Goal: Information Seeking & Learning: Find specific fact

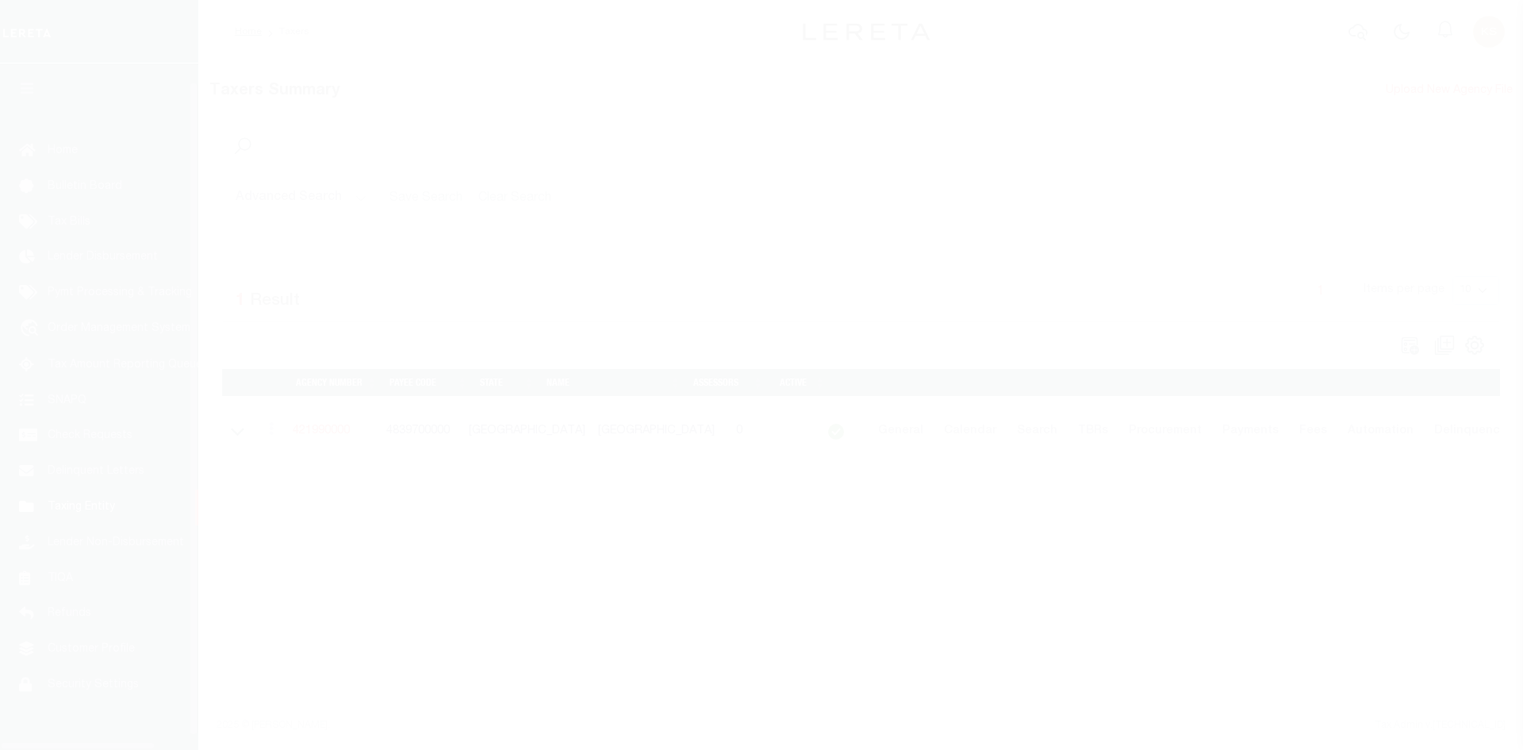
scroll to position [23, 0]
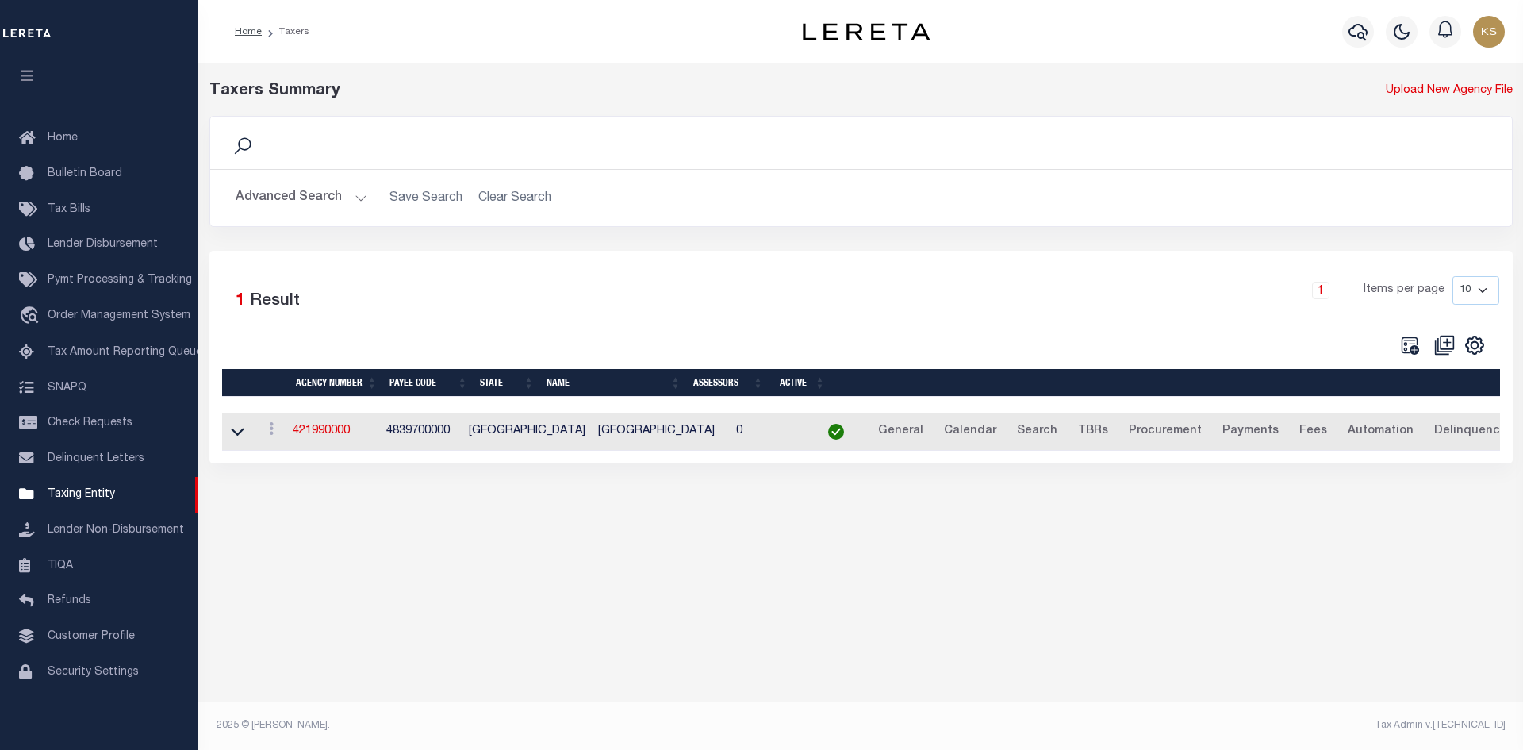
click at [309, 202] on button "Advanced Search" at bounding box center [302, 197] width 132 height 31
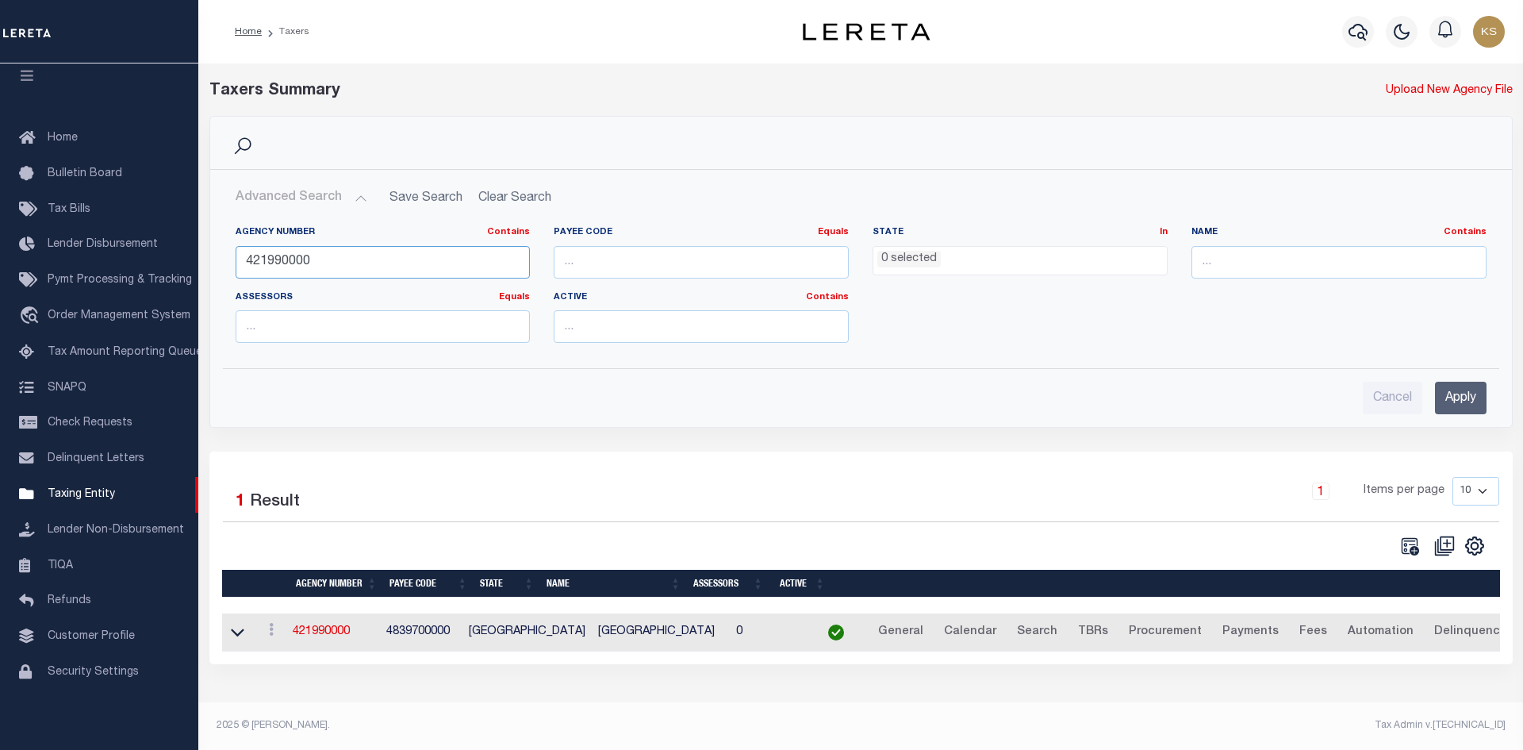
click at [351, 268] on input "421990000" at bounding box center [383, 262] width 295 height 33
type input "421990599"
click at [1465, 406] on input "Apply" at bounding box center [1461, 398] width 52 height 33
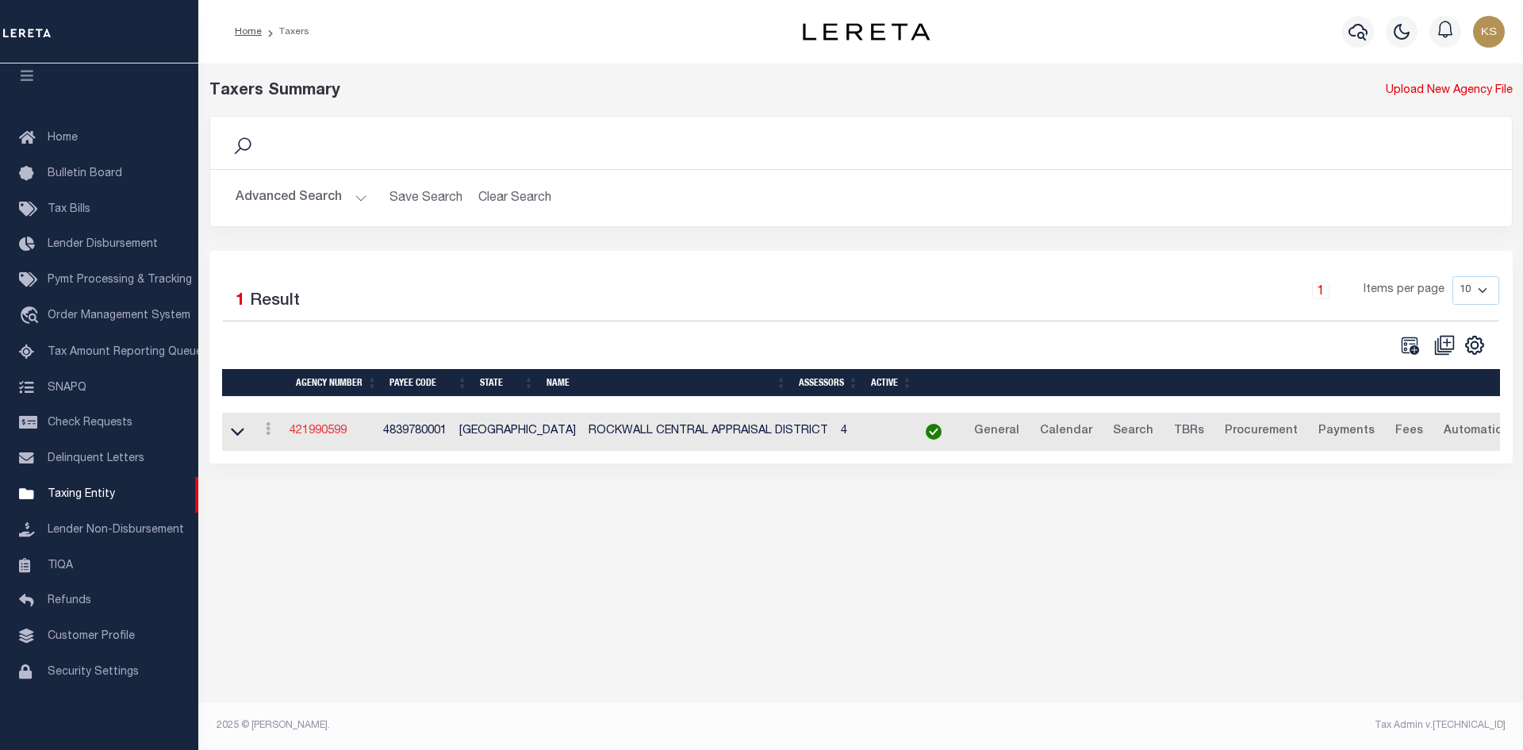
click at [328, 436] on link "421990599" at bounding box center [318, 430] width 57 height 11
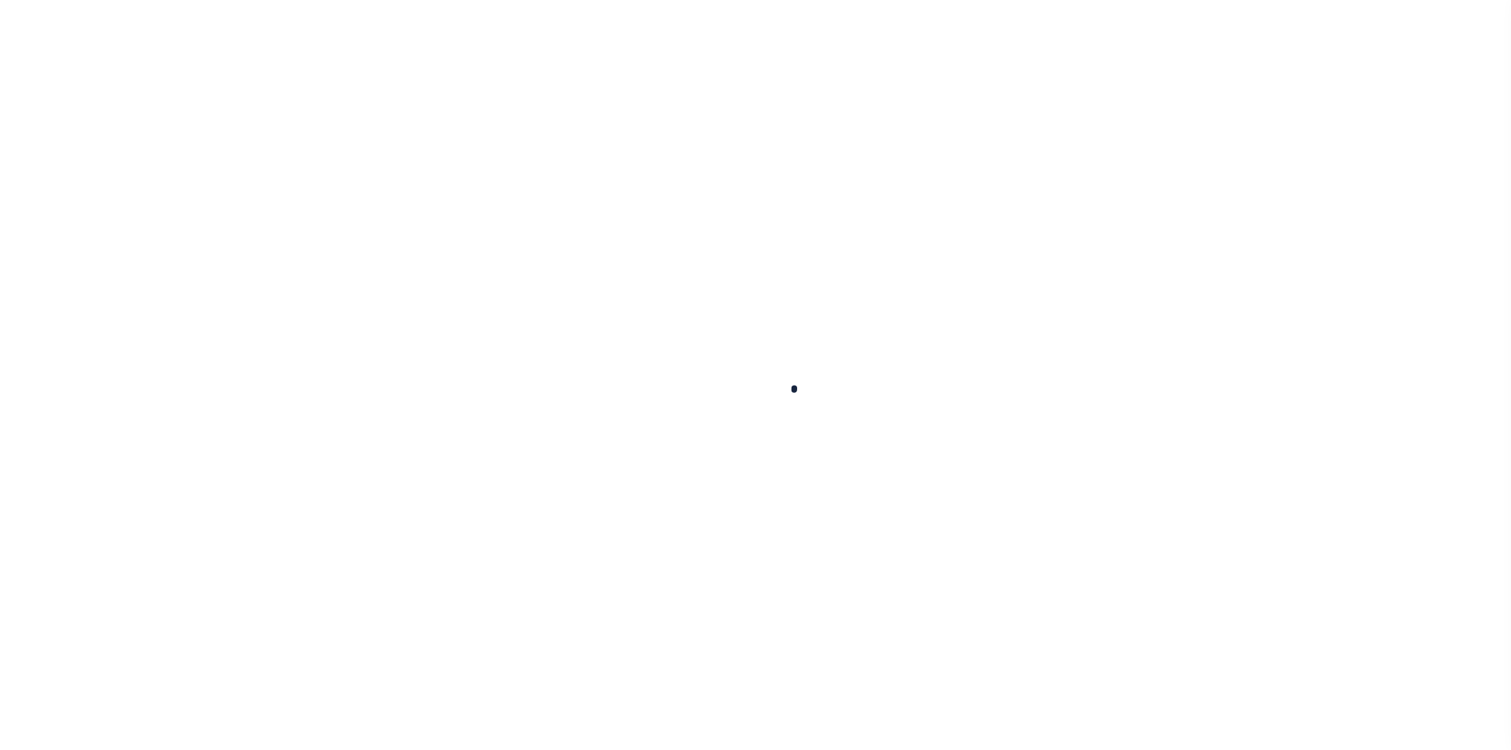
select select
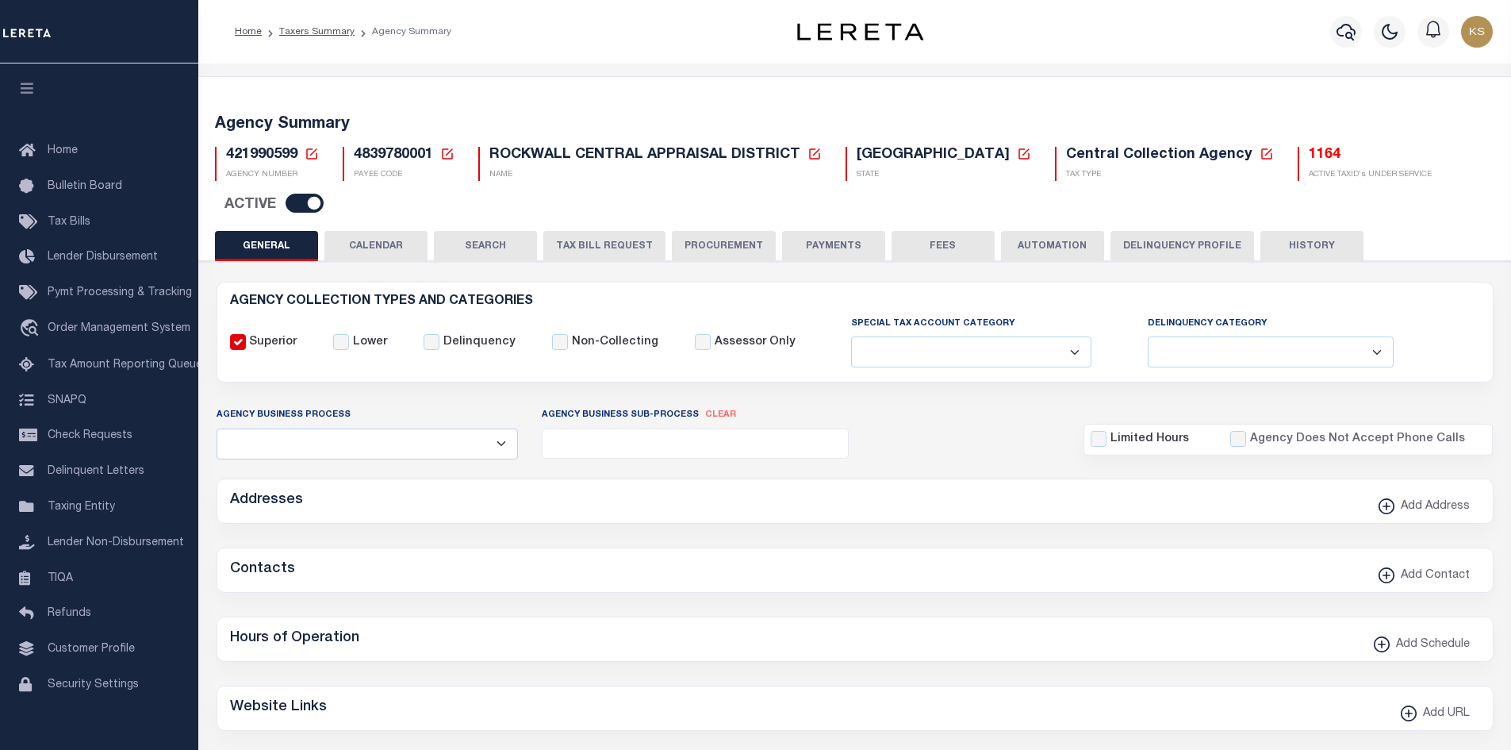
checkbox input "false"
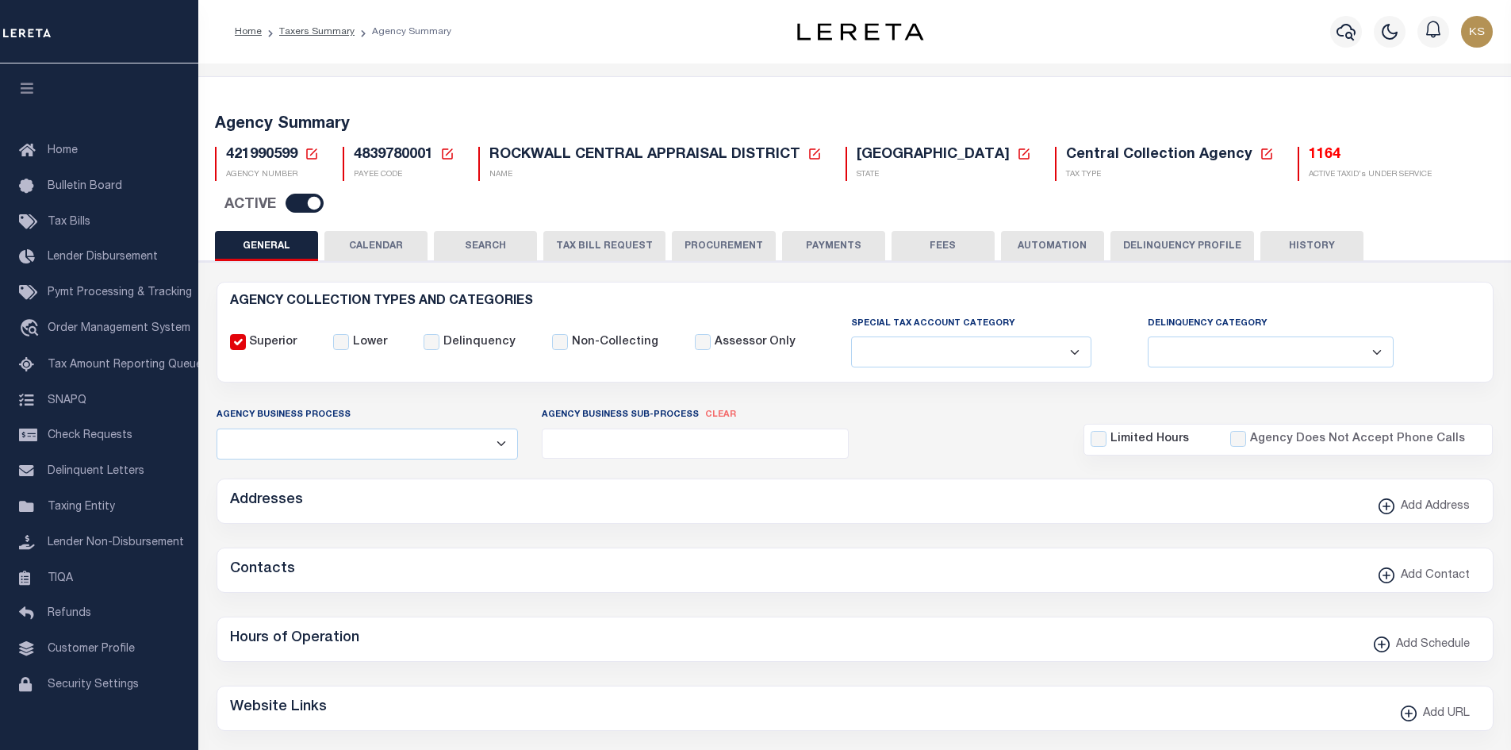
type input "4839780001"
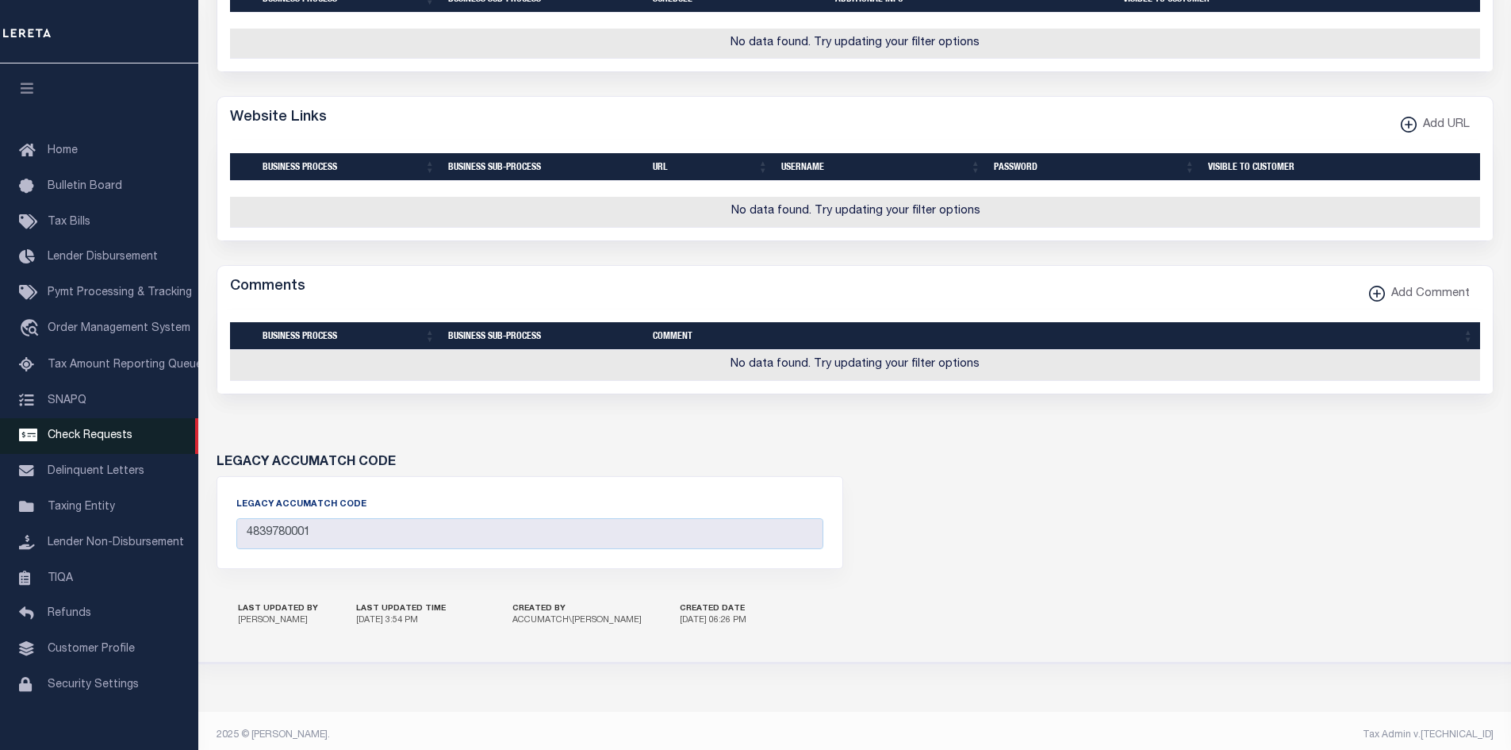
scroll to position [704, 0]
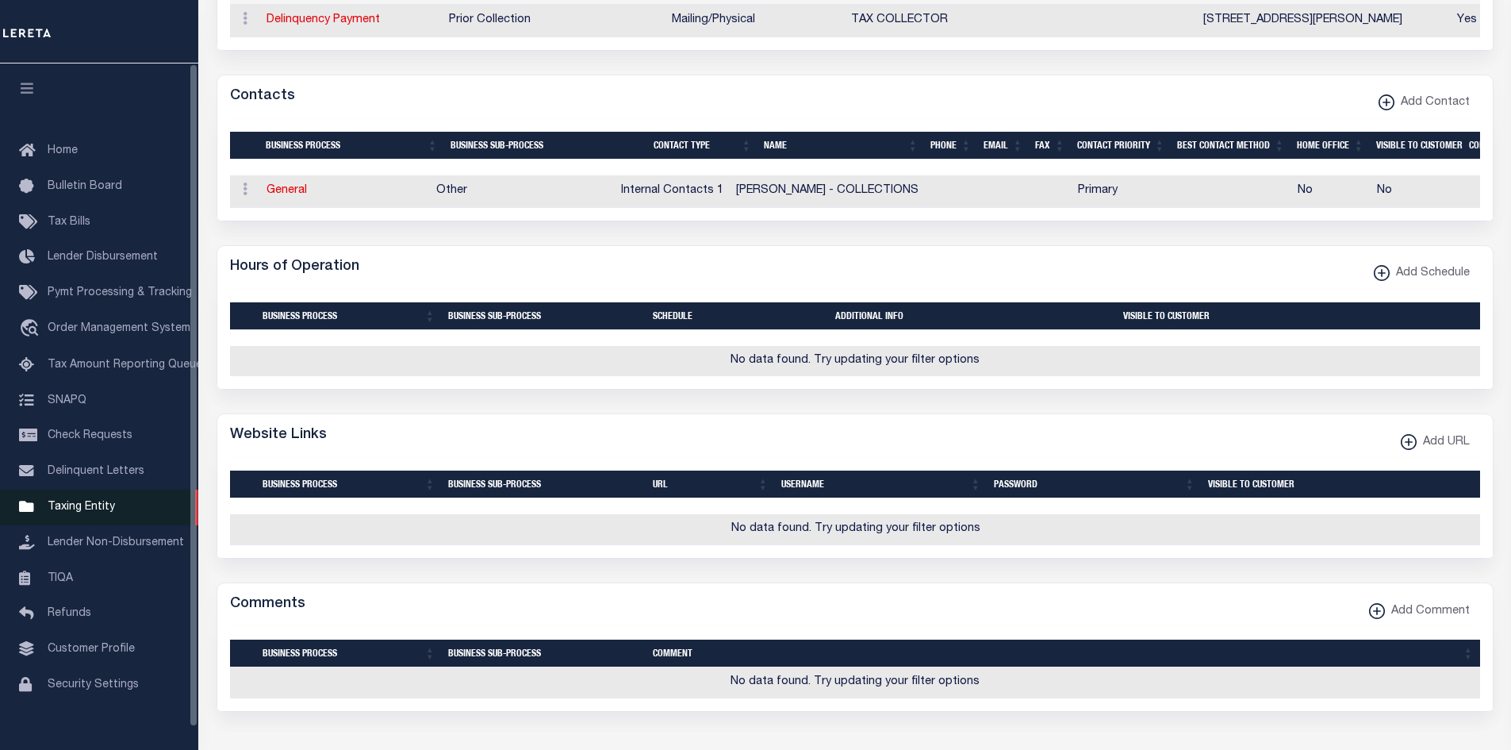
click at [63, 513] on span "Taxing Entity" at bounding box center [81, 506] width 67 height 11
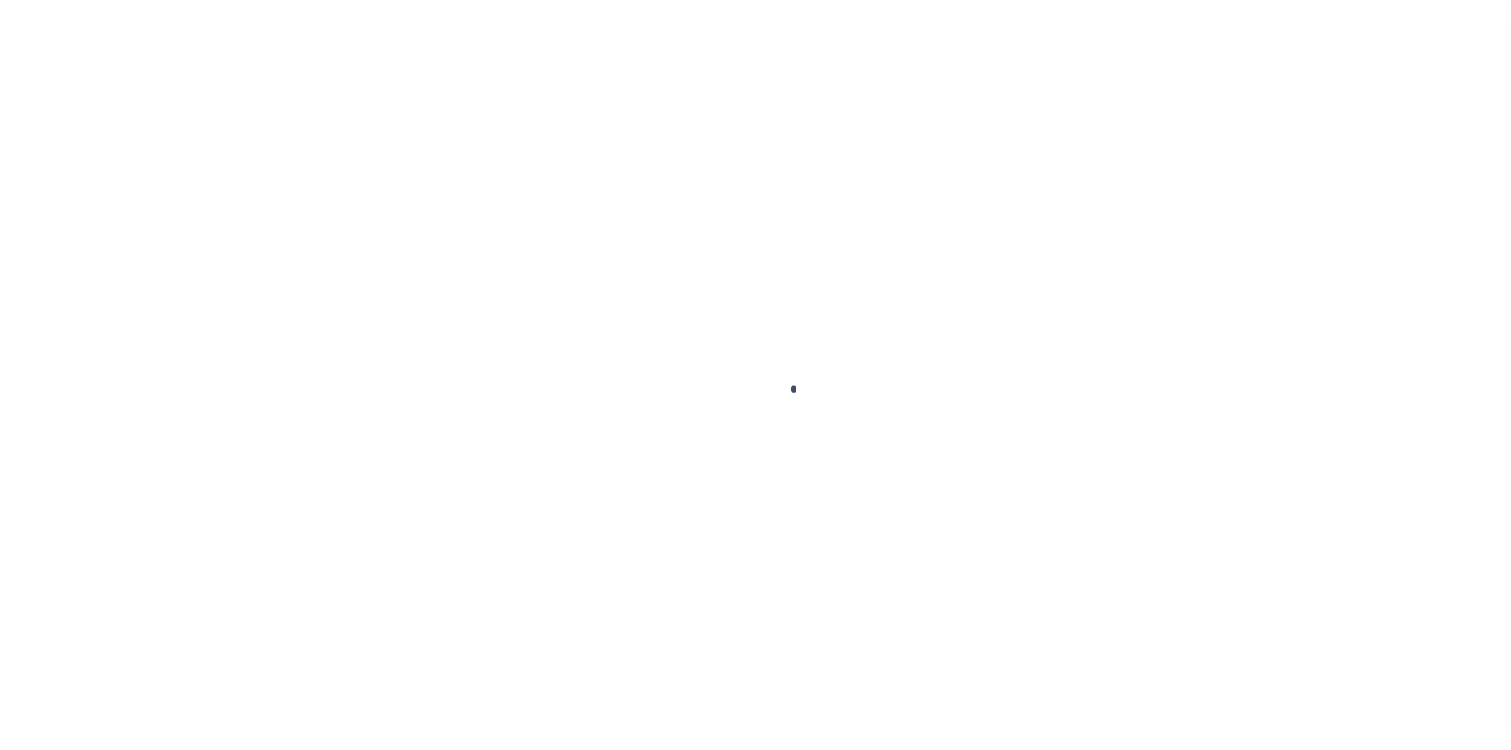
scroll to position [23, 0]
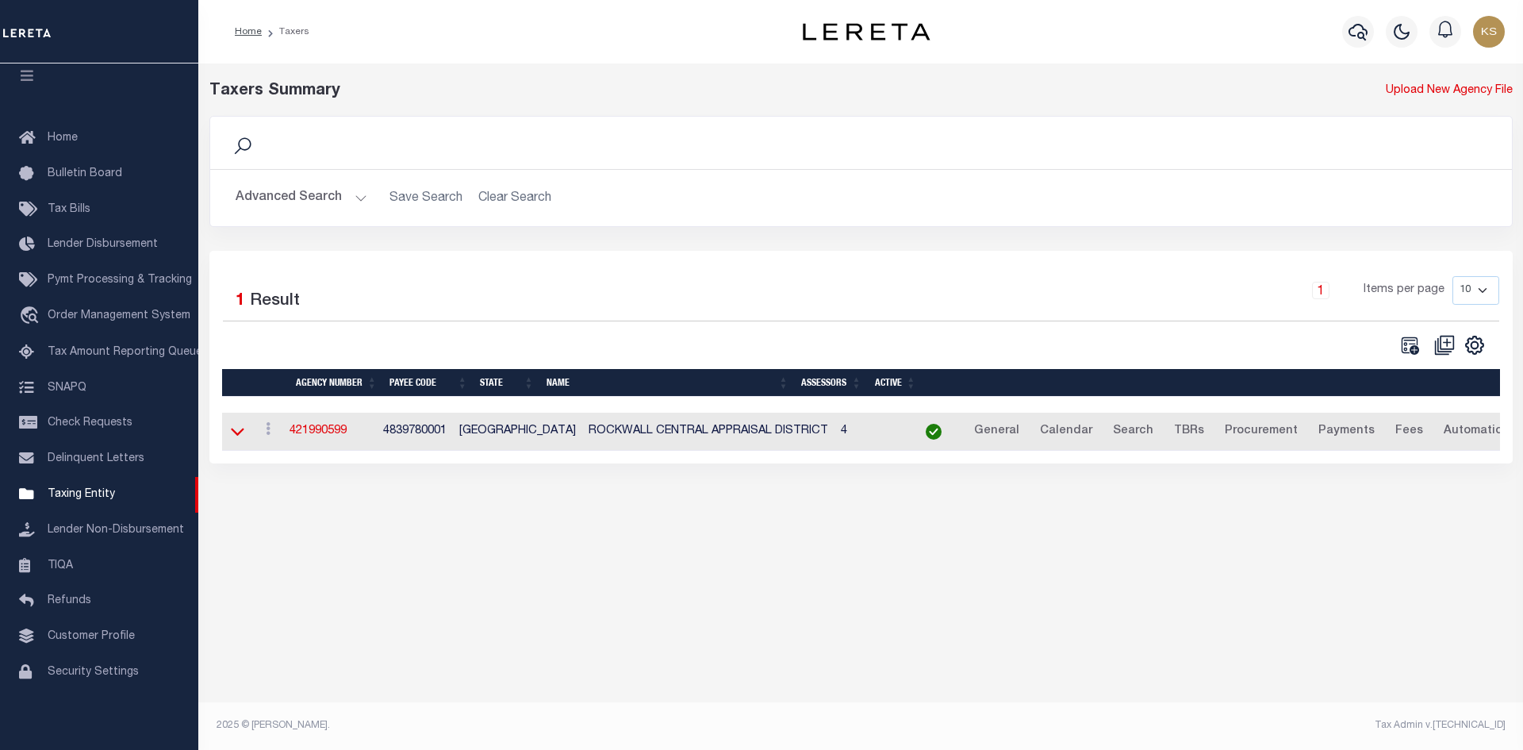
click at [232, 432] on icon at bounding box center [237, 432] width 13 height 8
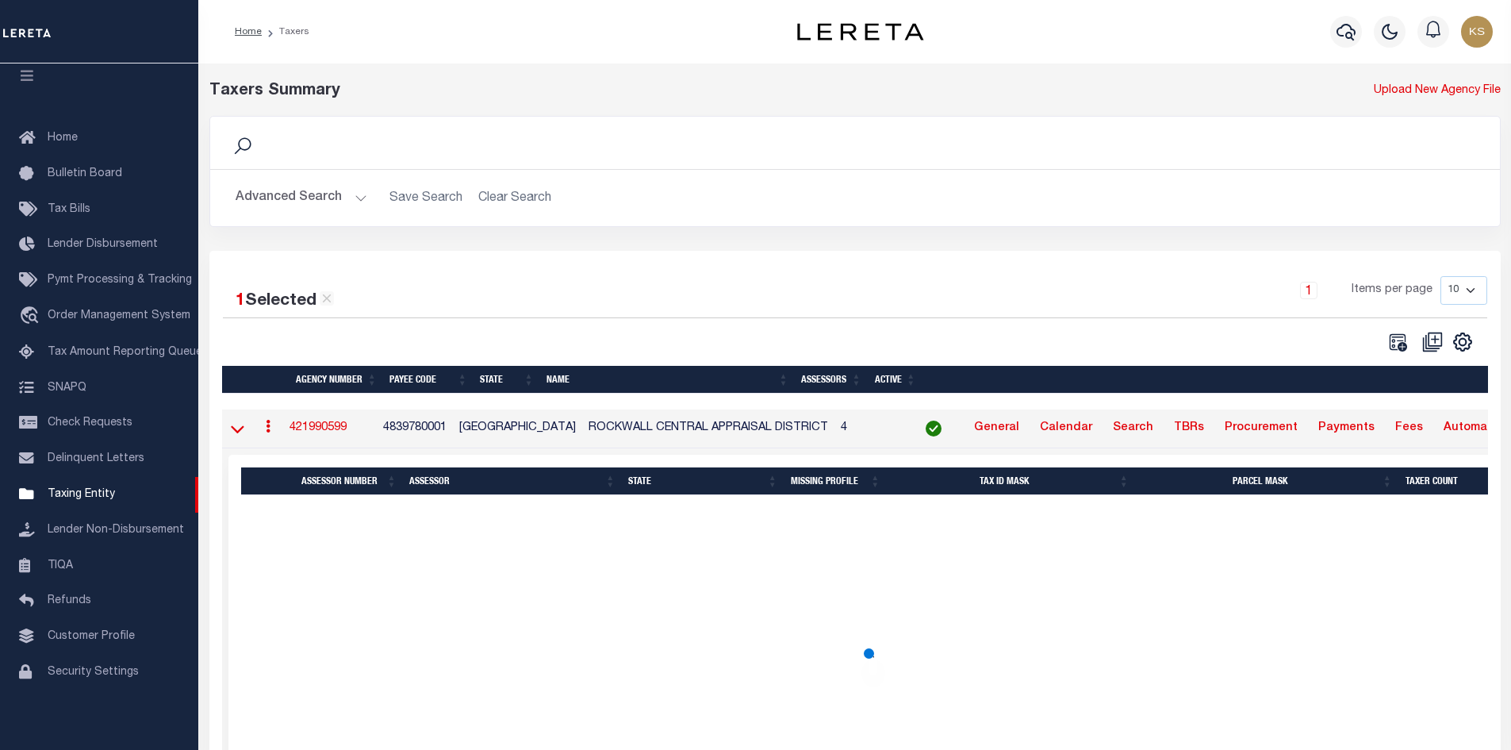
click at [241, 435] on icon at bounding box center [237, 428] width 13 height 17
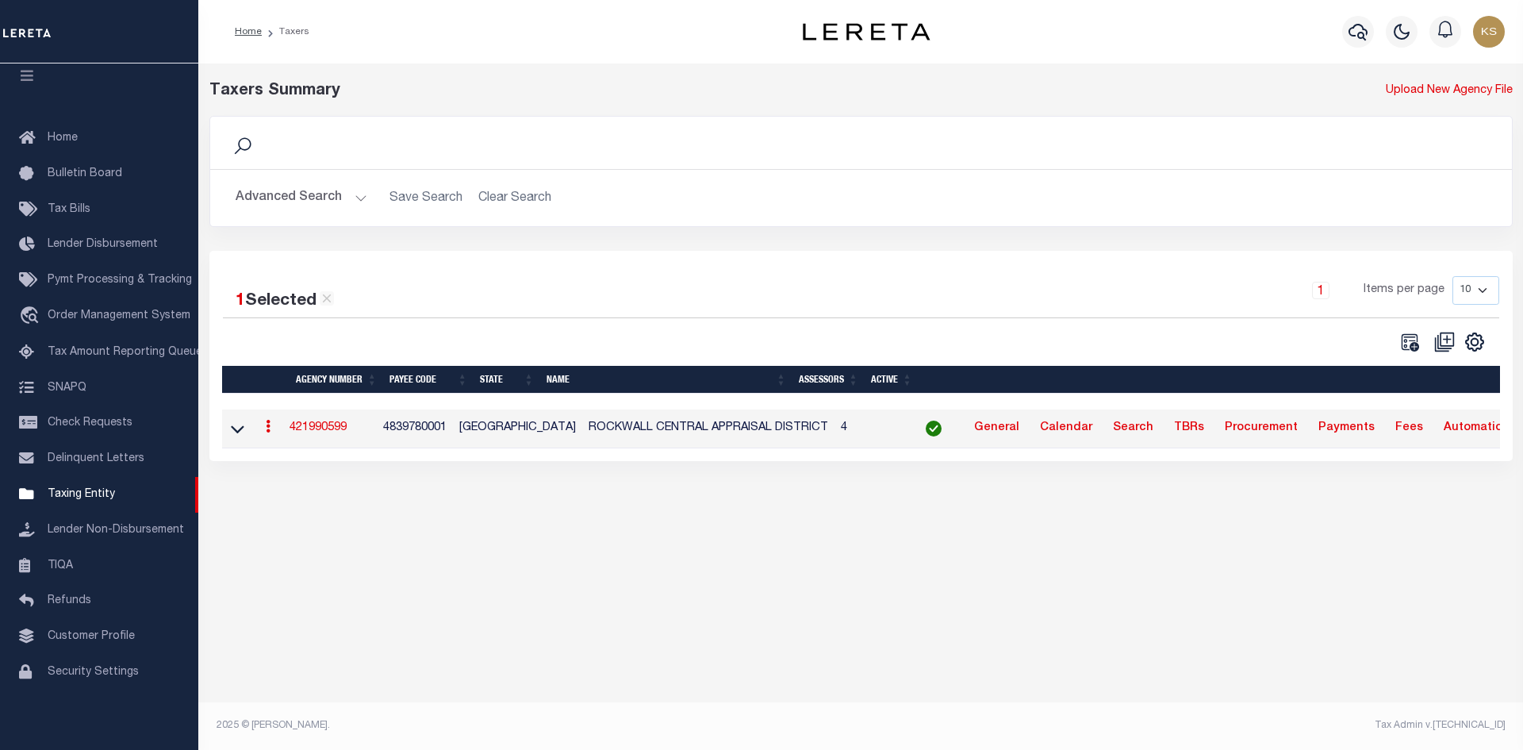
click at [241, 435] on icon at bounding box center [237, 428] width 13 height 17
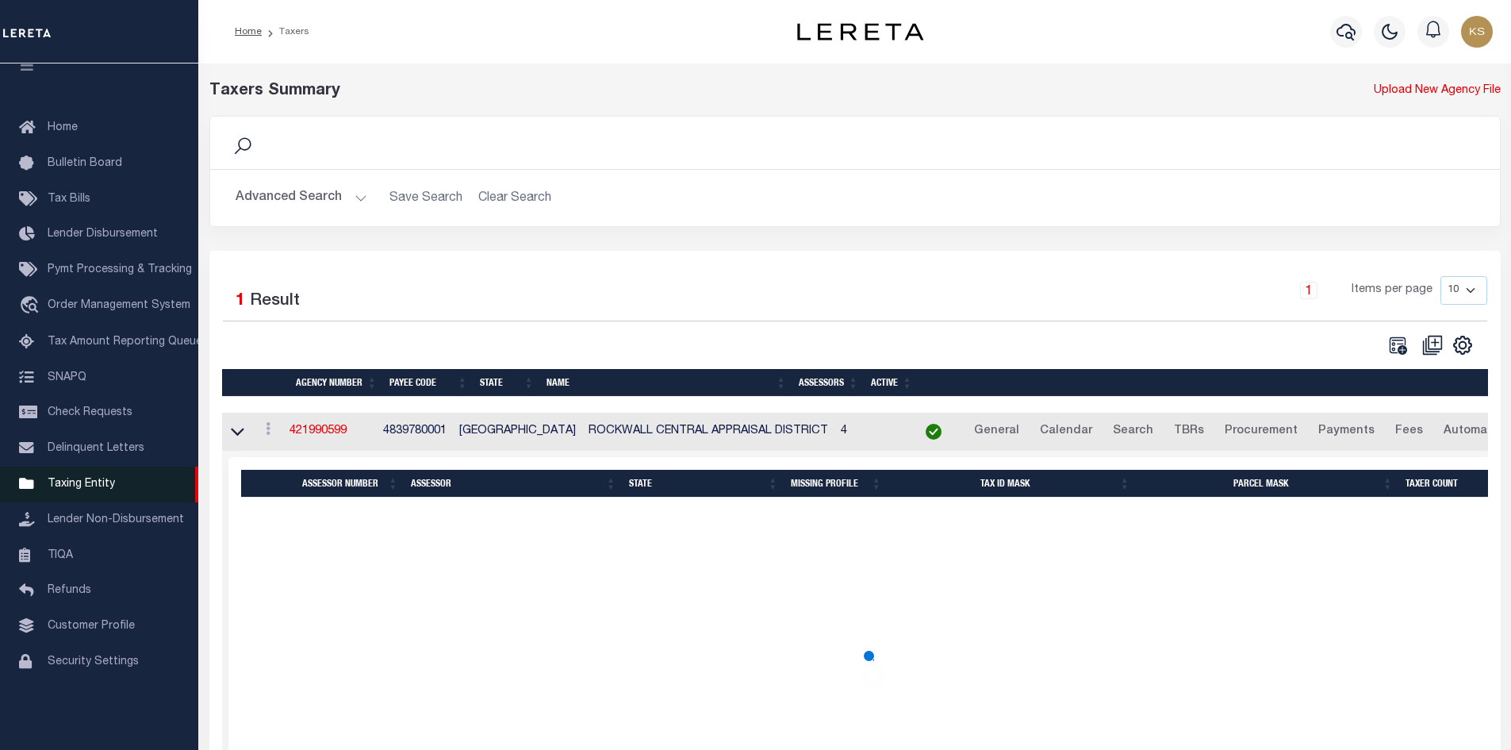
click at [55, 482] on link "Taxing Entity" at bounding box center [99, 484] width 198 height 36
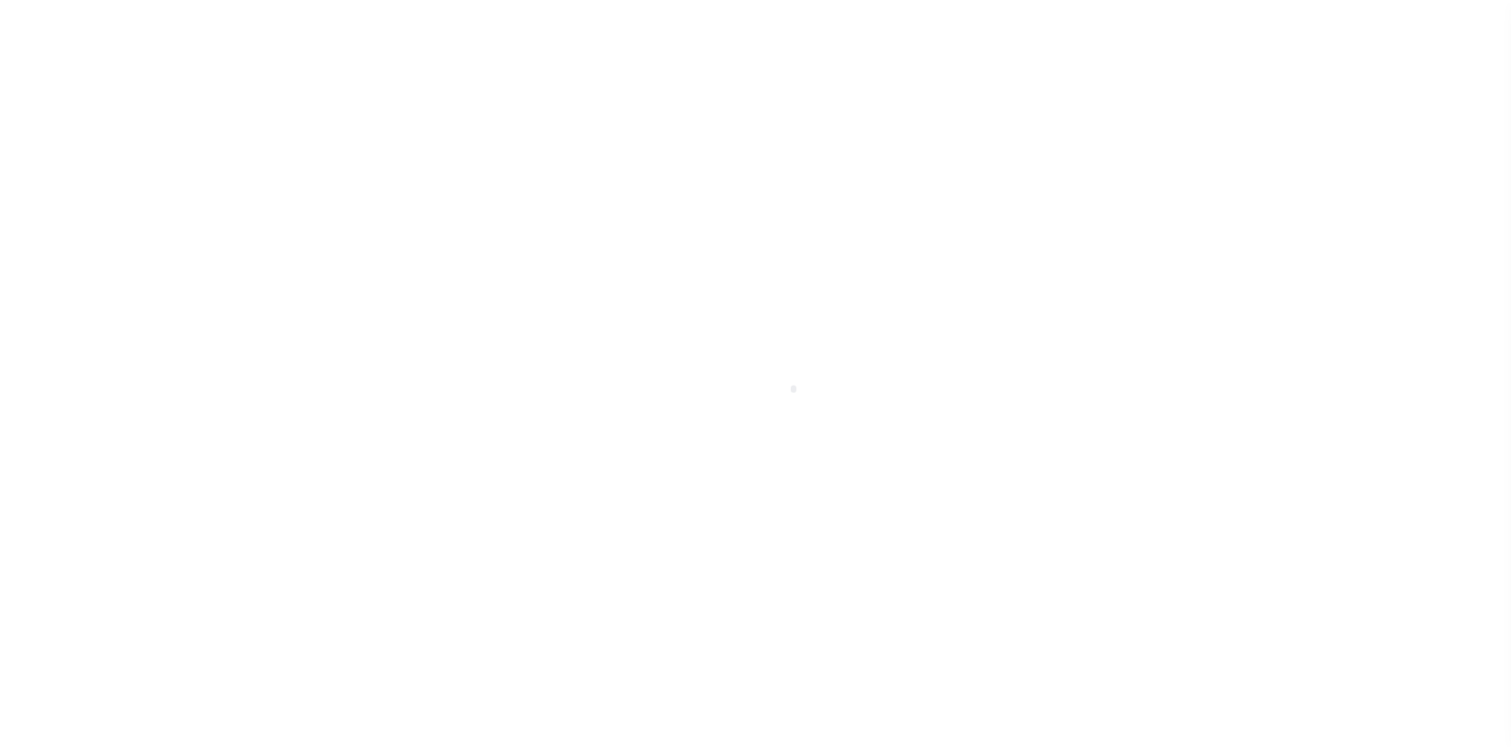
scroll to position [23, 0]
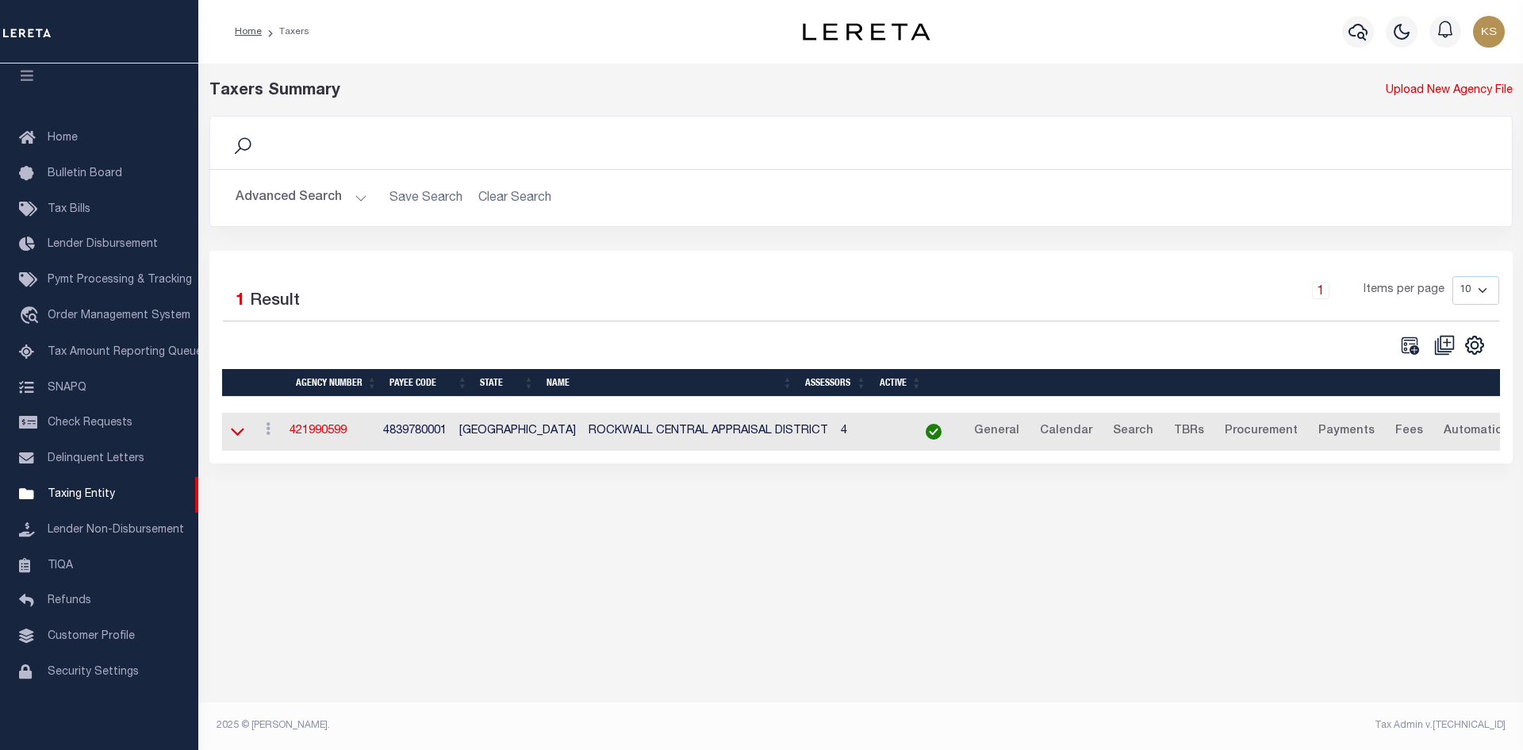
click at [235, 439] on icon at bounding box center [237, 431] width 13 height 17
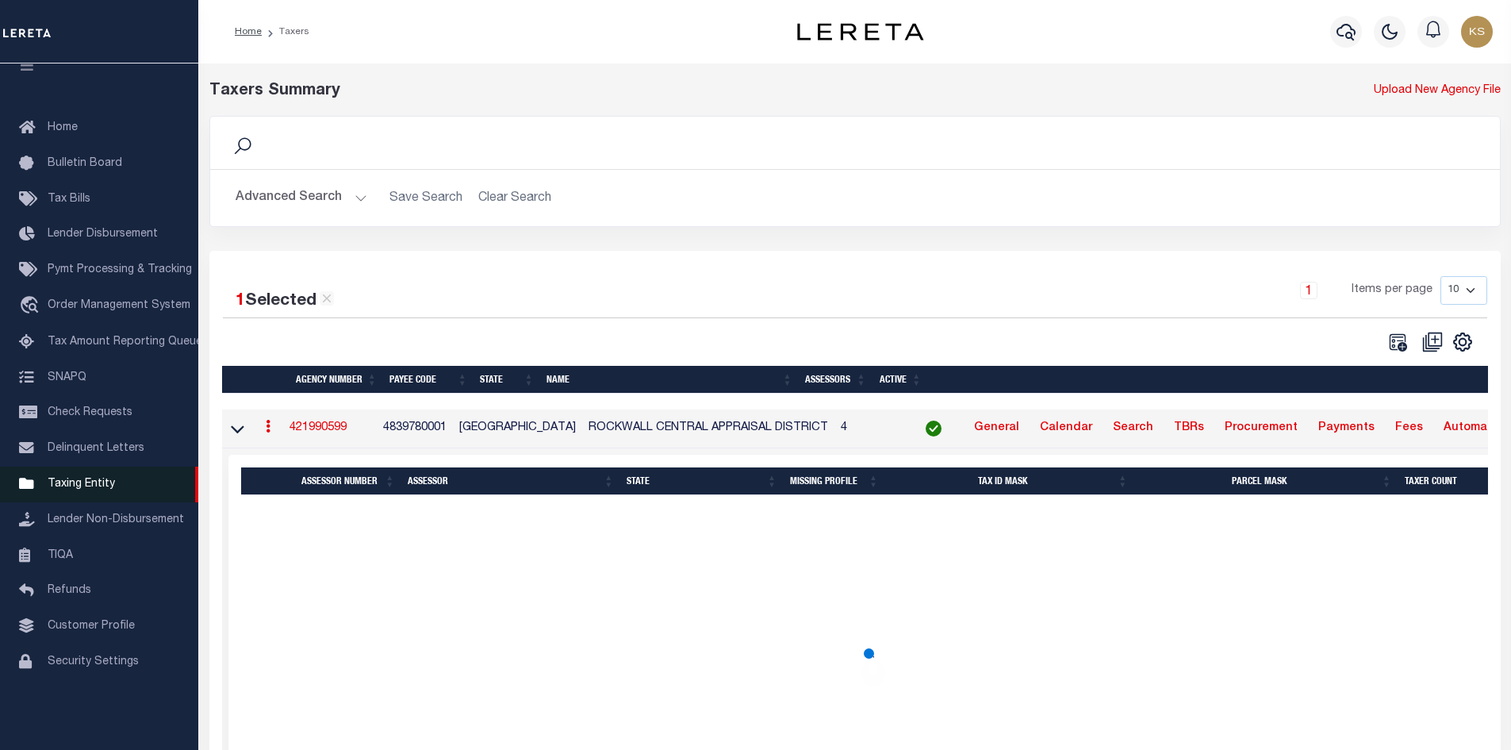
click at [90, 489] on span "Taxing Entity" at bounding box center [81, 483] width 67 height 11
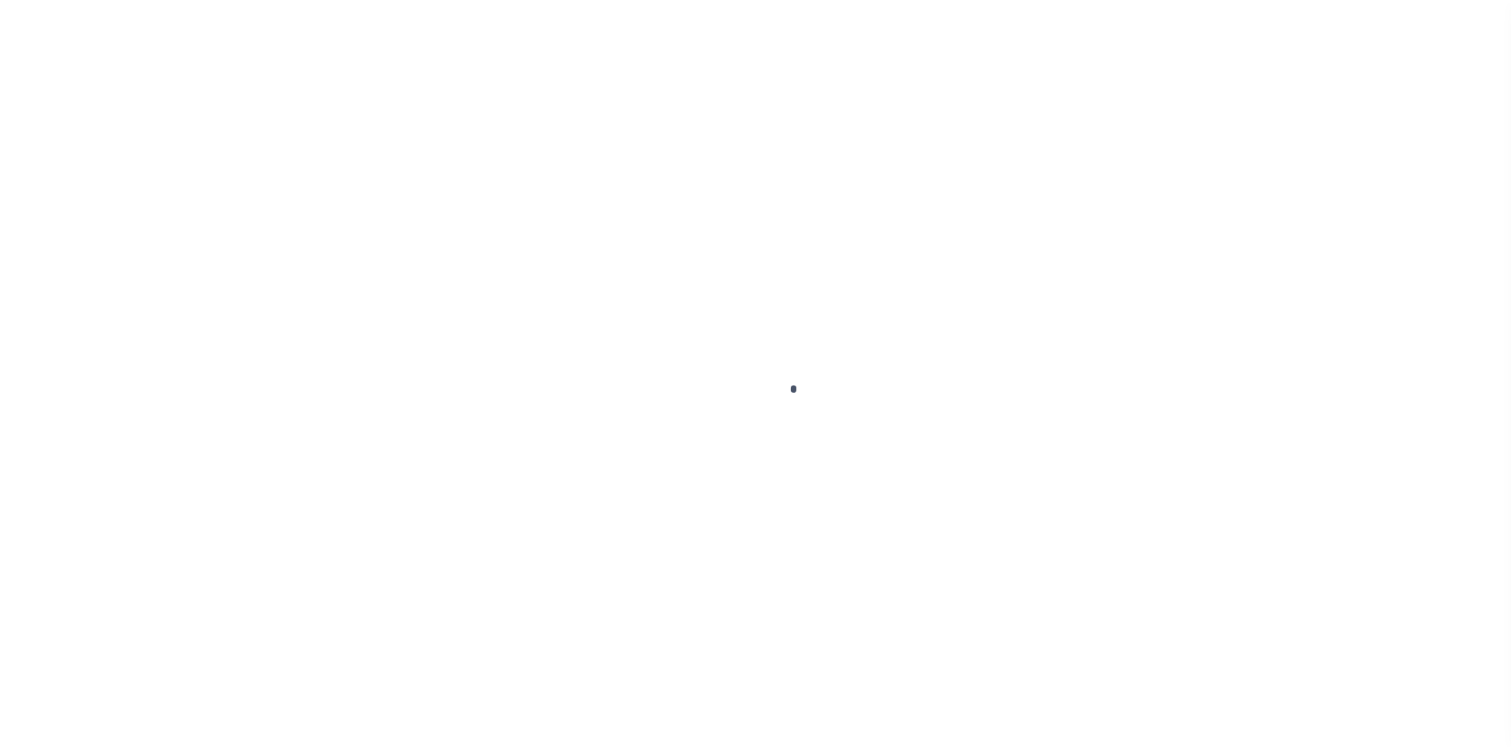
scroll to position [23, 0]
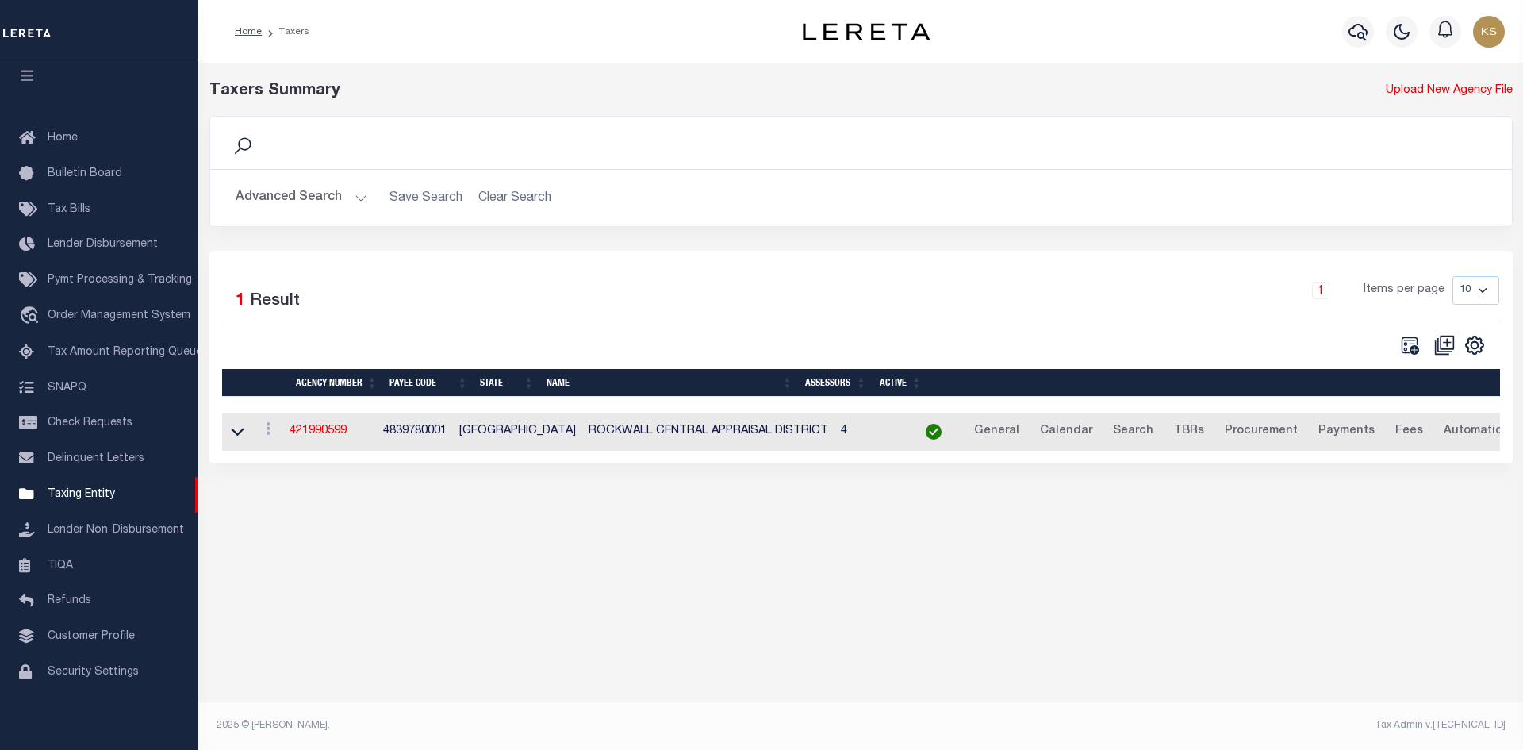
click at [1301, 567] on div "Taxers Summary Upload New Agency File Search Advanced Search Save Search Clear …" at bounding box center [860, 400] width 1325 height 675
click at [236, 431] on icon at bounding box center [237, 431] width 13 height 17
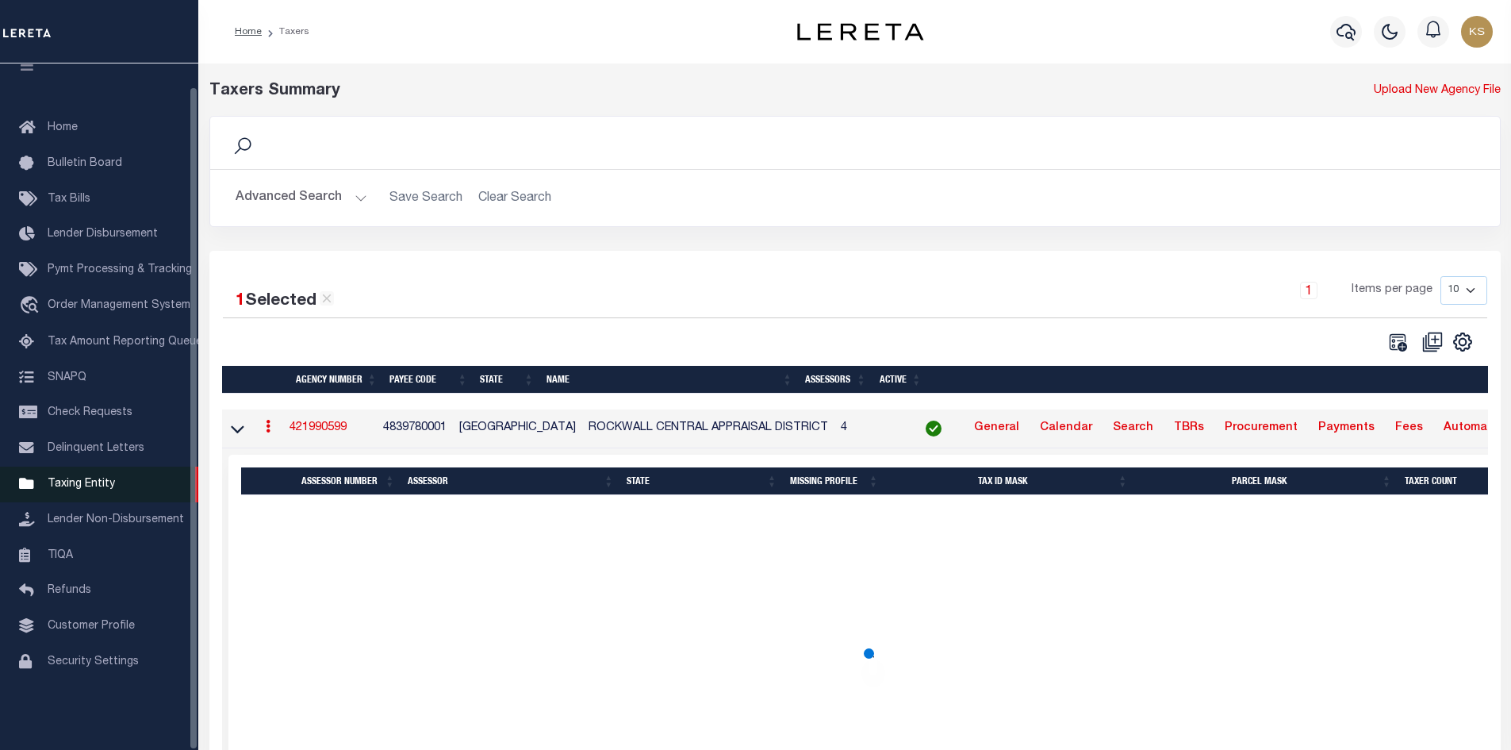
click at [85, 479] on link "Taxing Entity" at bounding box center [99, 484] width 198 height 36
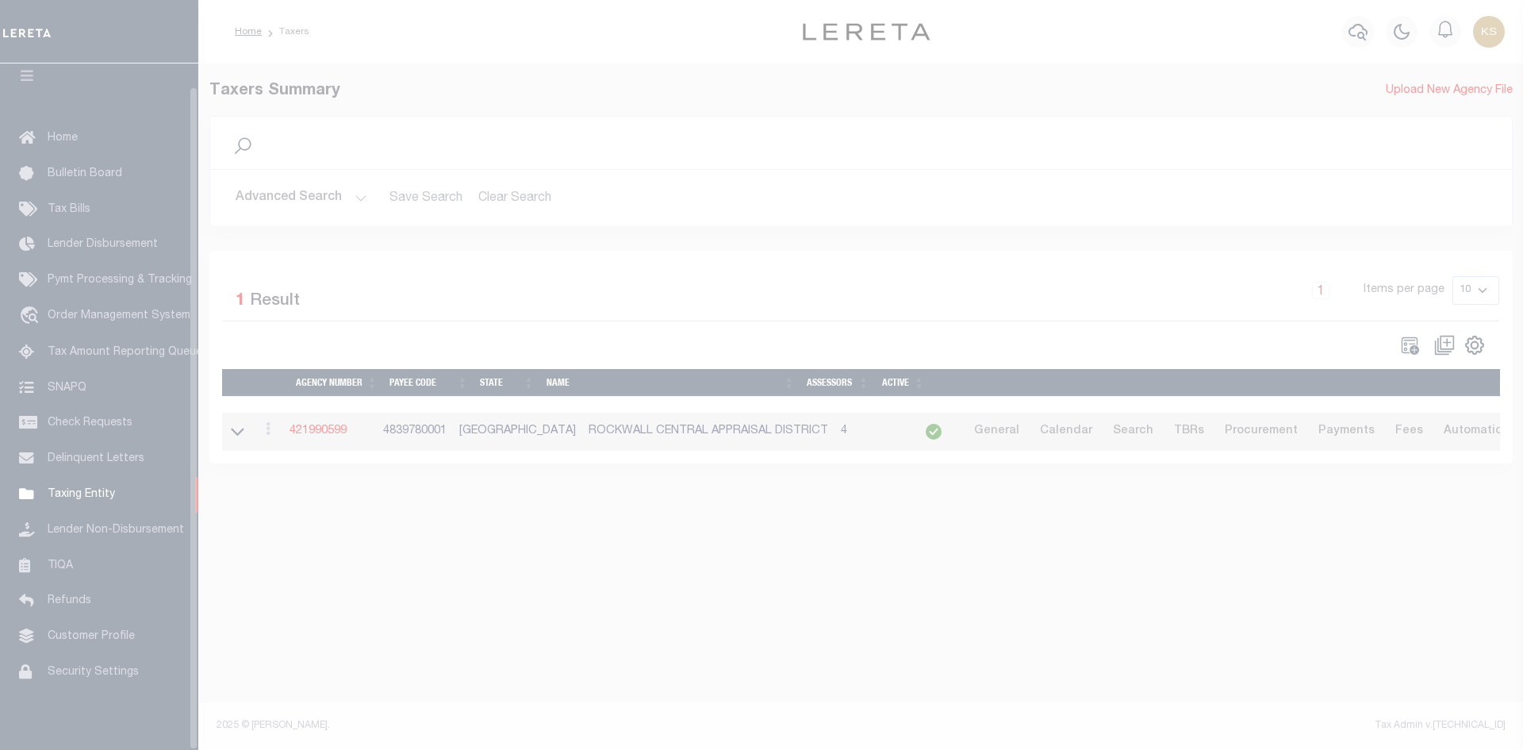
scroll to position [23, 0]
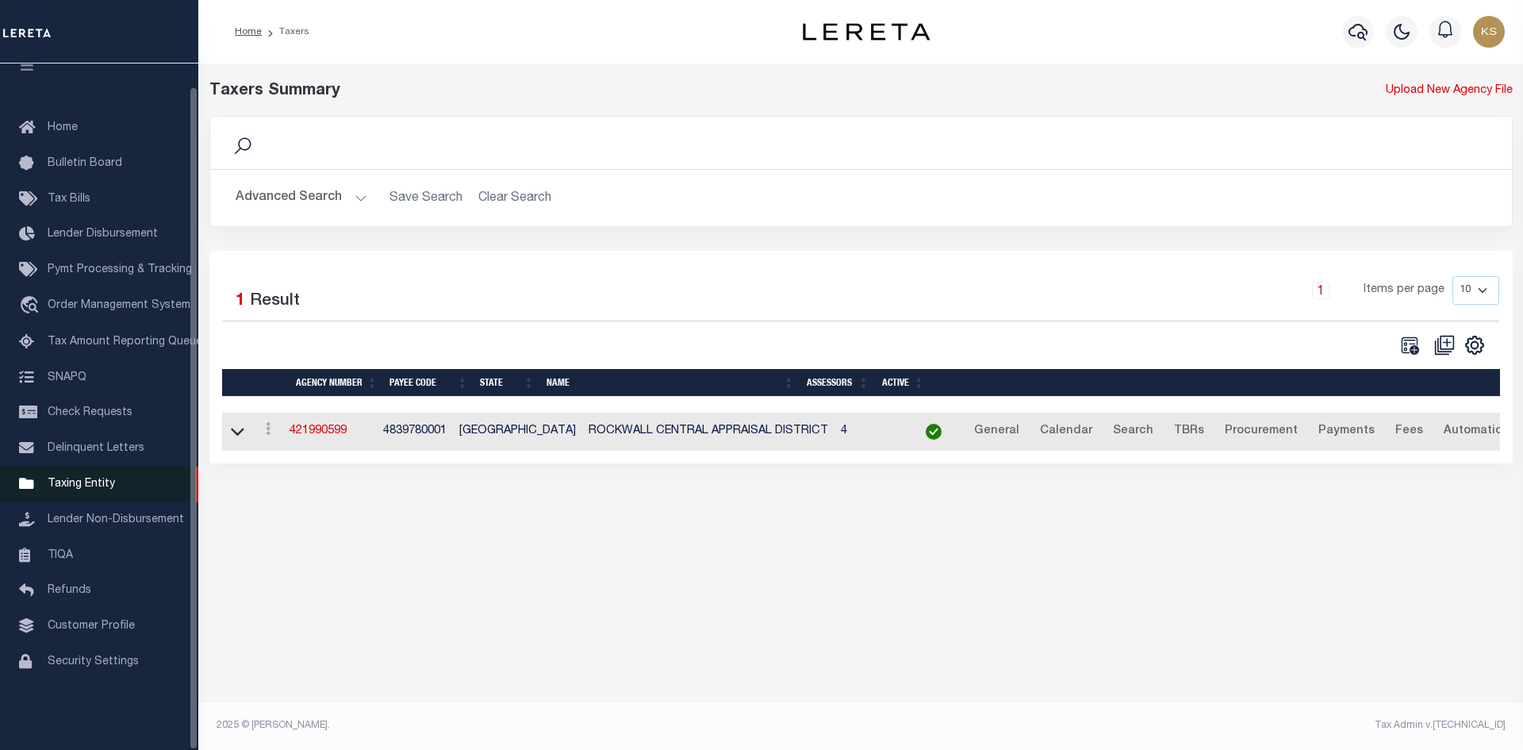
click at [90, 489] on span "Taxing Entity" at bounding box center [81, 483] width 67 height 11
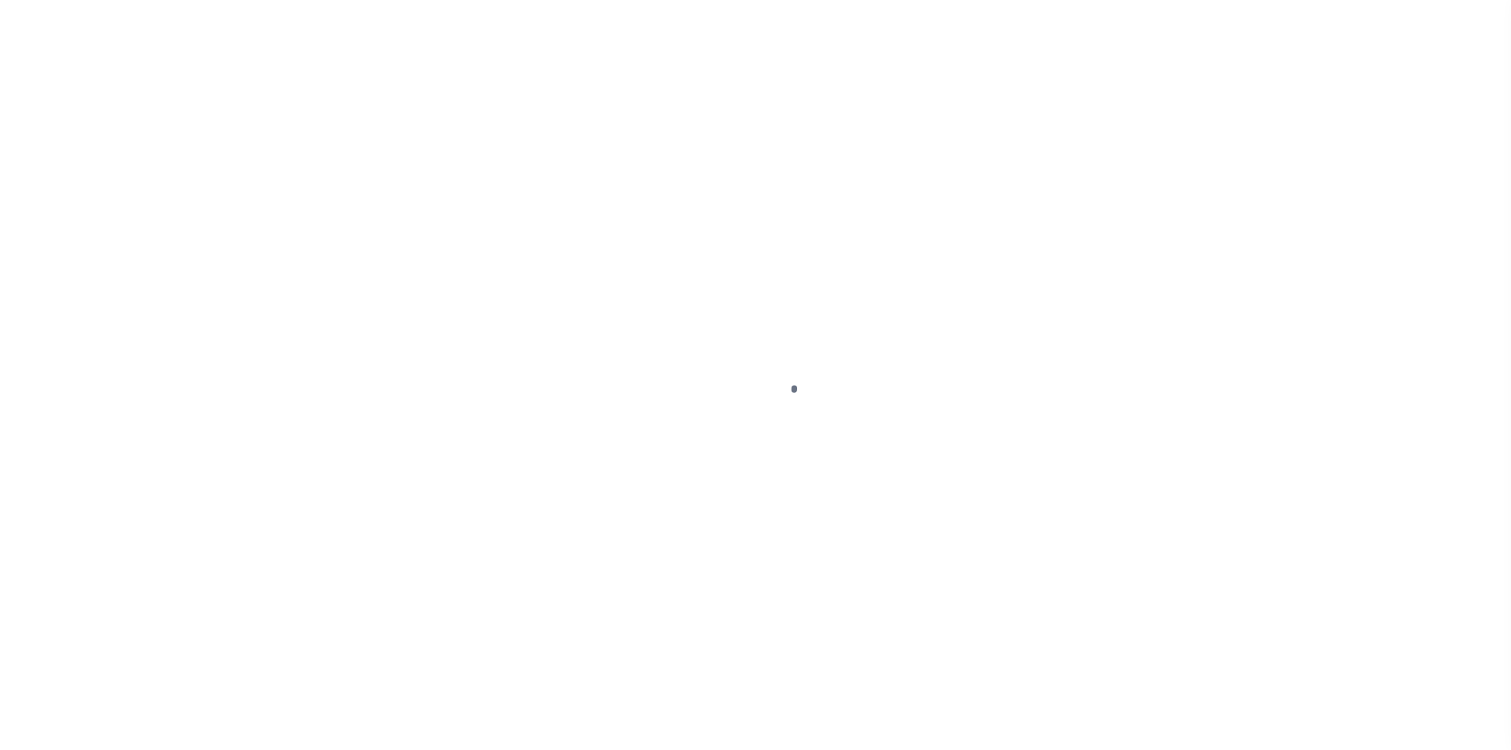
select select
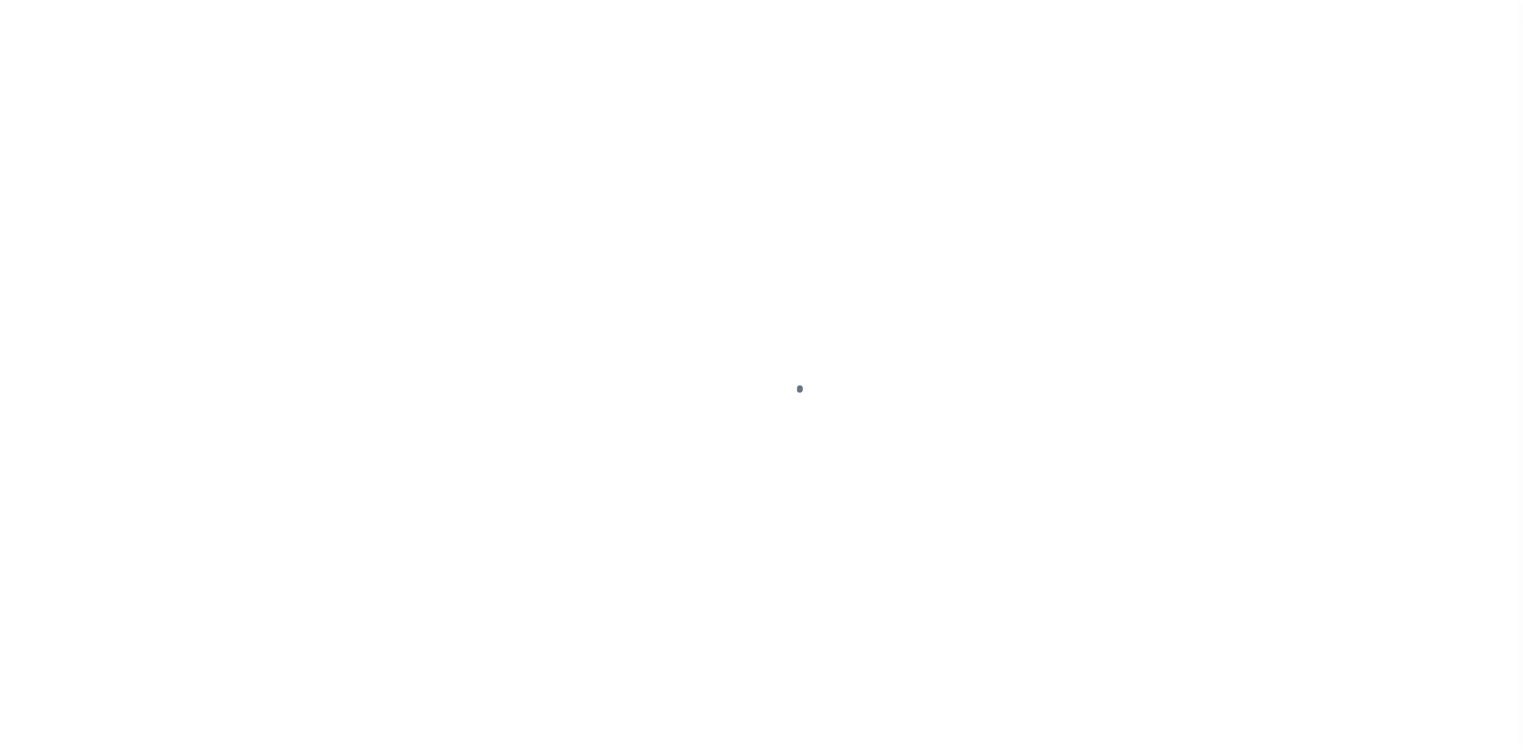
scroll to position [23, 0]
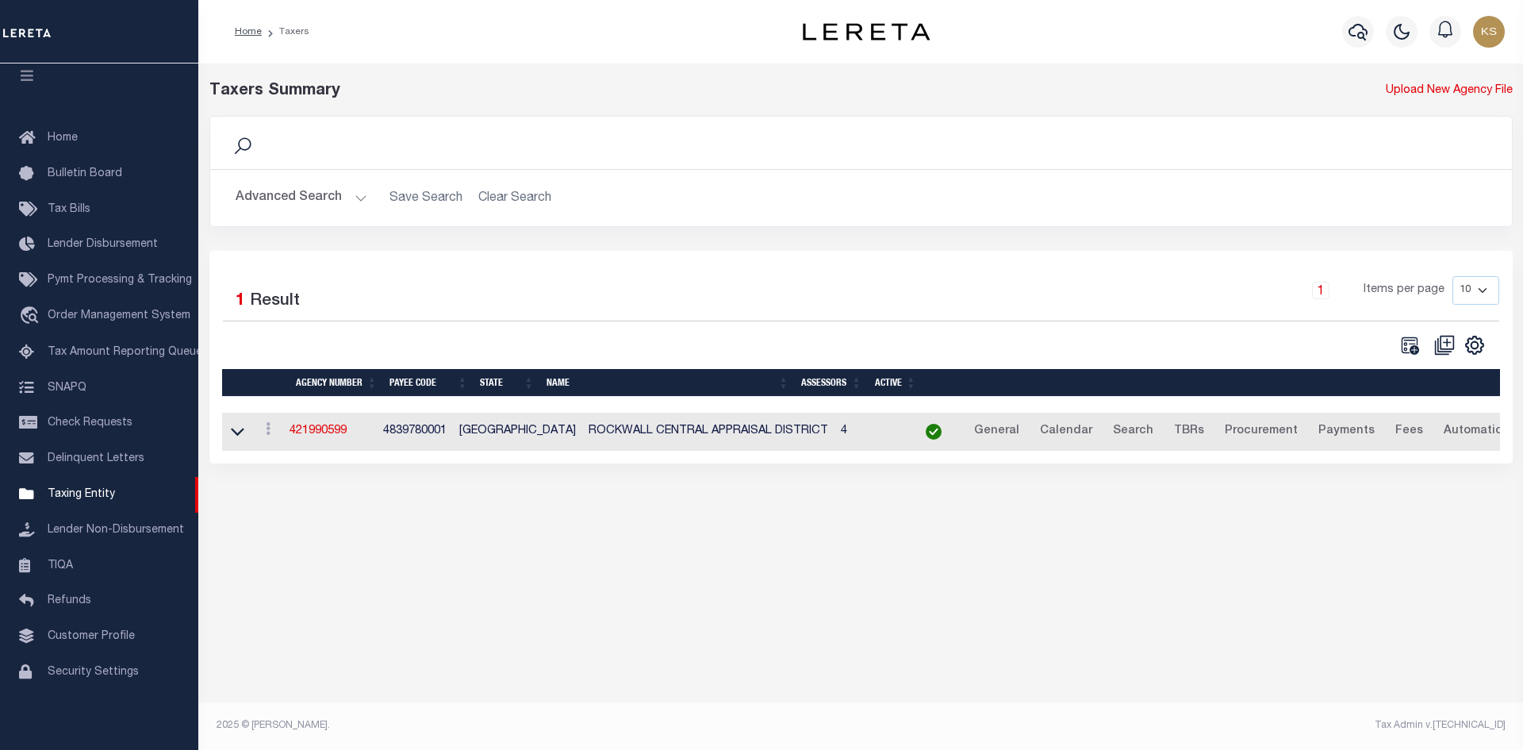
click at [306, 198] on button "Advanced Search" at bounding box center [302, 197] width 132 height 31
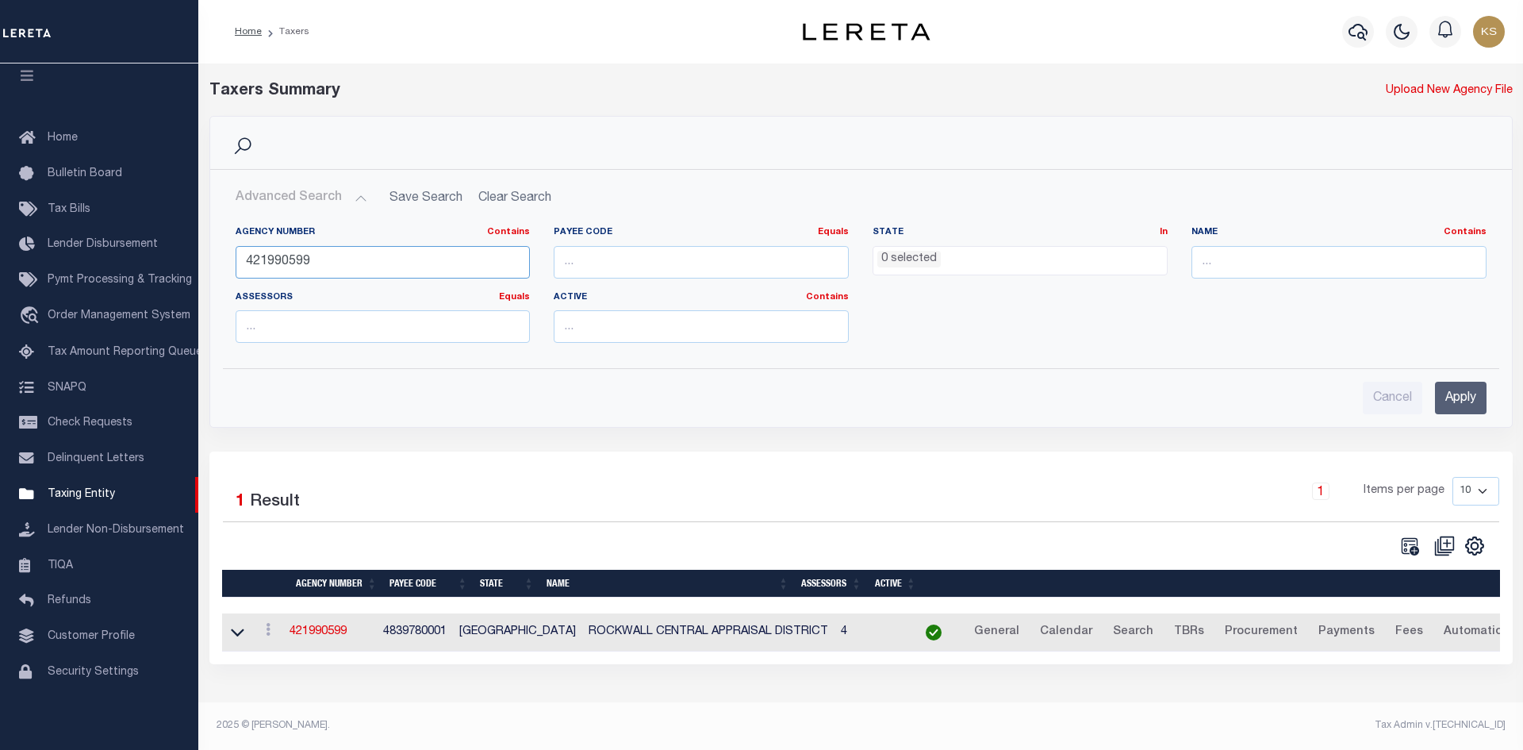
click at [328, 256] on input "421990599" at bounding box center [383, 262] width 295 height 33
type input "420700902"
click at [1465, 384] on input "Apply" at bounding box center [1461, 398] width 52 height 33
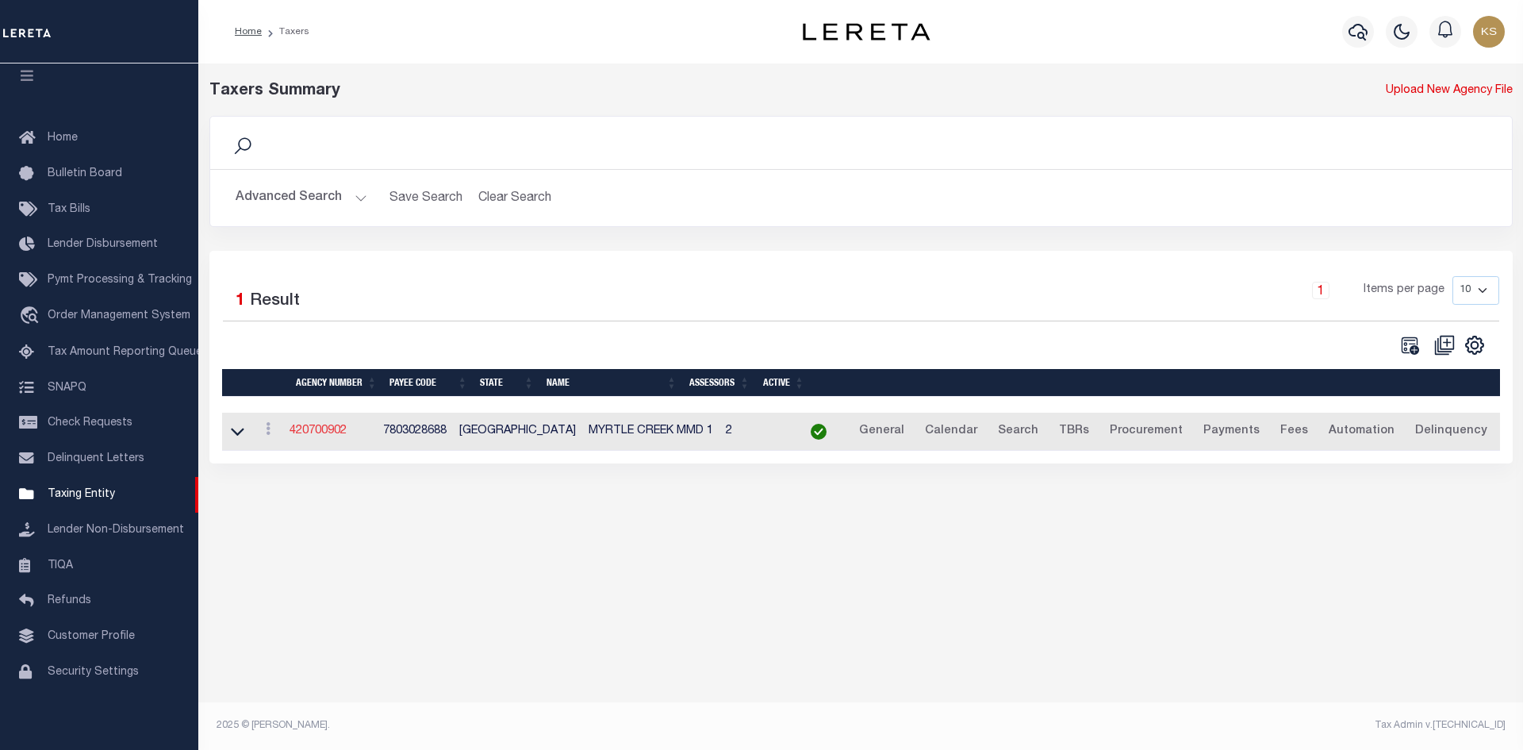
click at [309, 431] on link "420700902" at bounding box center [318, 430] width 57 height 11
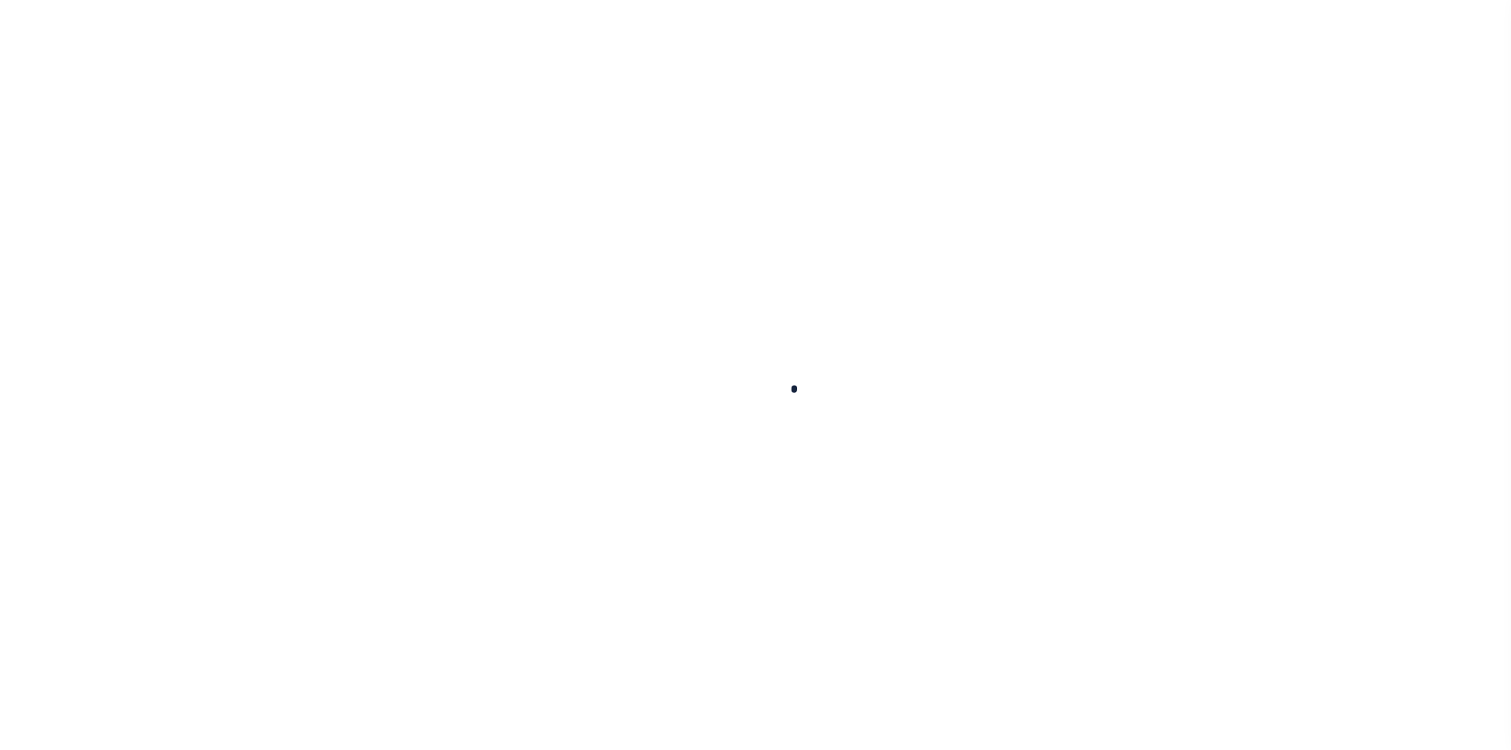
select select
checkbox input "false"
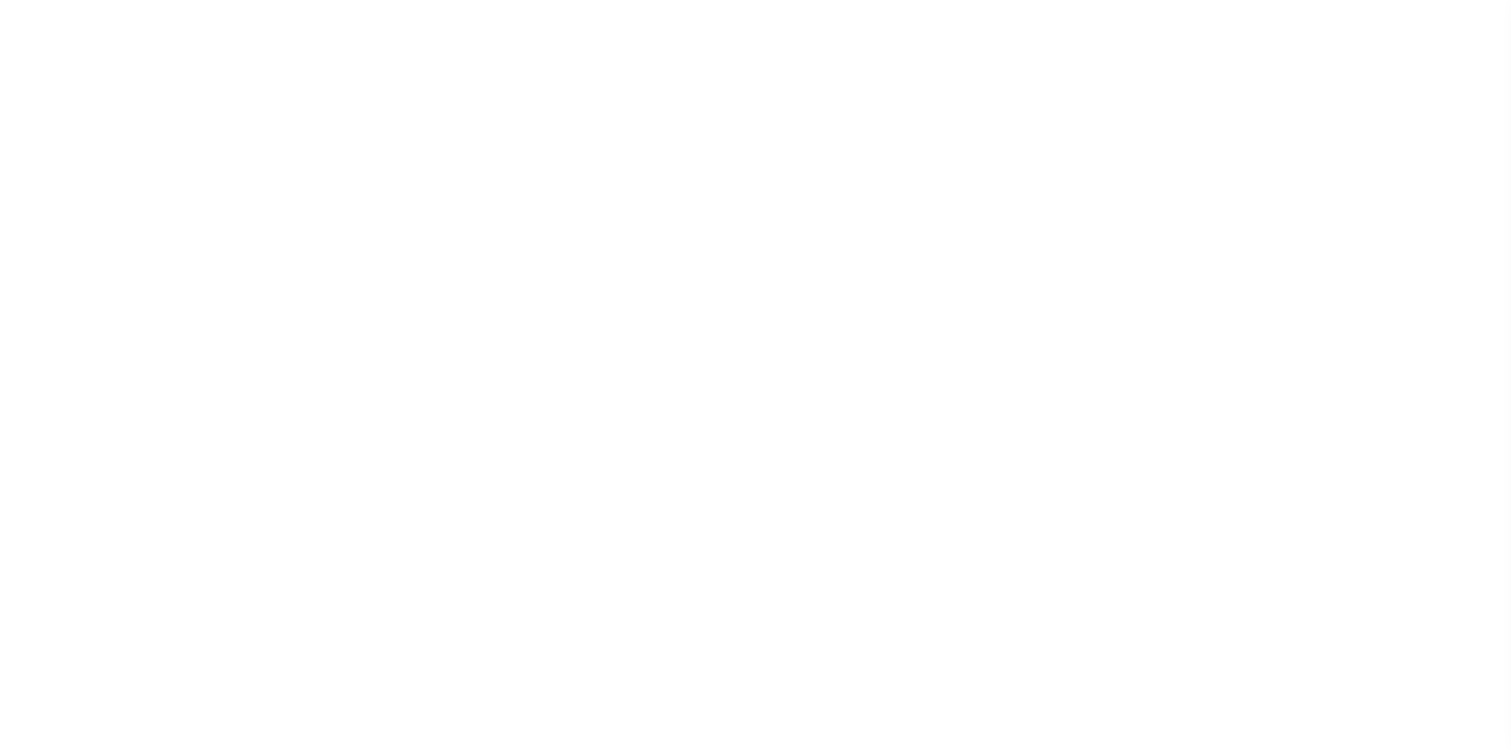
select select "1"
type input "4813925000"
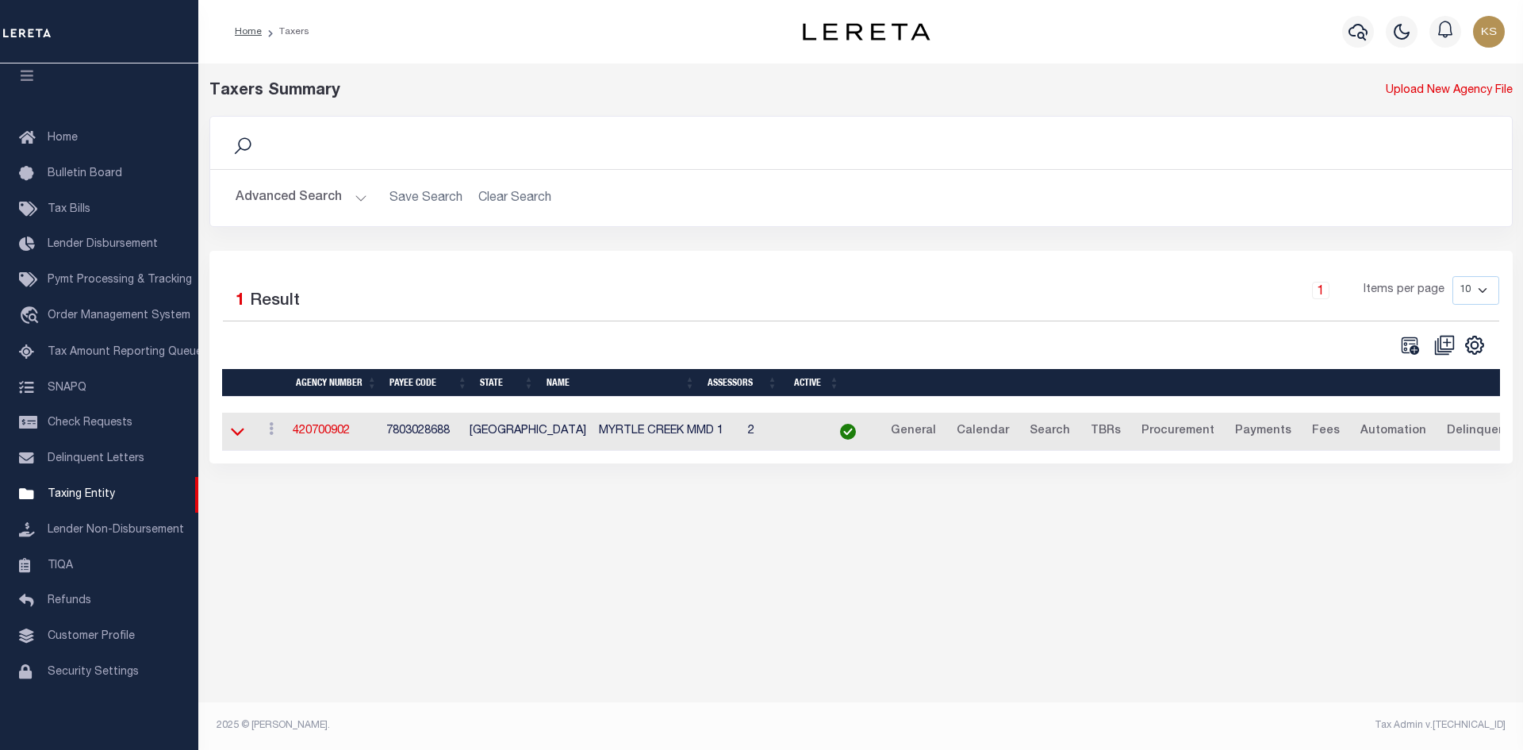
click at [231, 432] on icon at bounding box center [237, 431] width 13 height 17
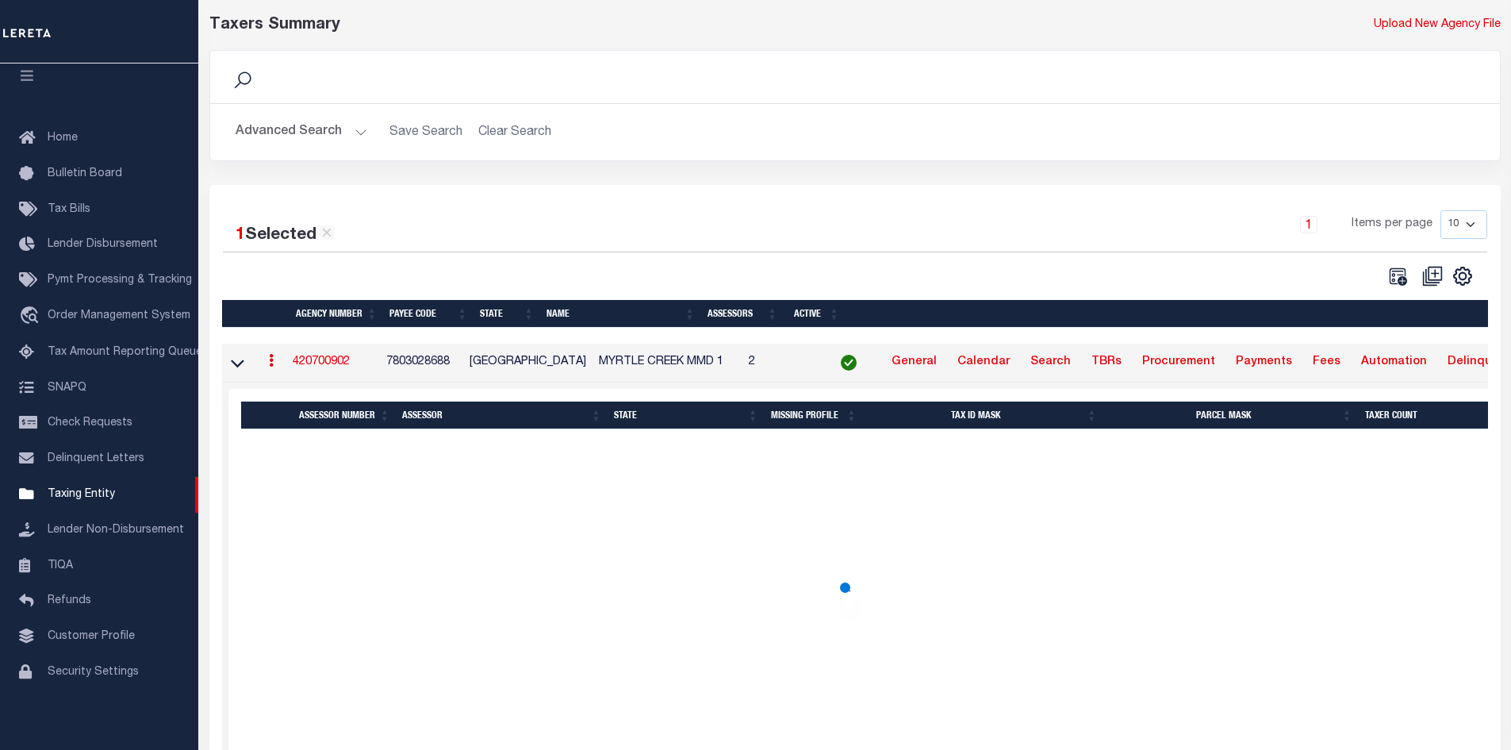
scroll to position [79, 0]
